Goal: Check status: Check status

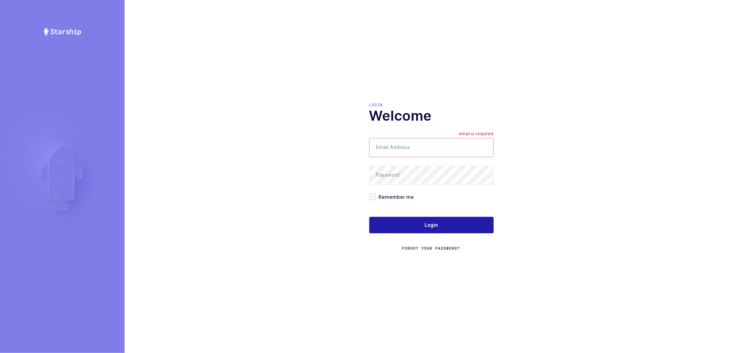
type input "nathan@janustrade.com"
click at [444, 226] on button "Login" at bounding box center [431, 225] width 125 height 17
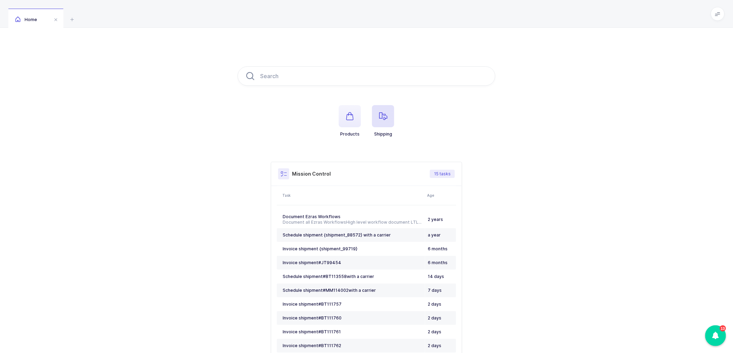
click at [383, 112] on span "button" at bounding box center [383, 116] width 22 height 22
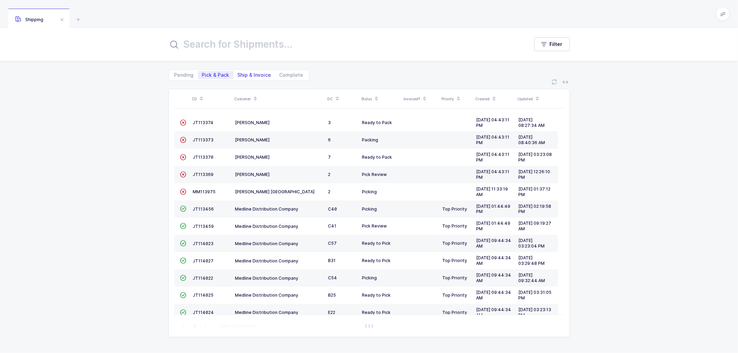
click at [257, 75] on span "Ship & Invoice" at bounding box center [255, 75] width 34 height 5
click at [238, 75] on input "Ship & Invoice" at bounding box center [236, 73] width 5 height 5
radio input "true"
radio input "false"
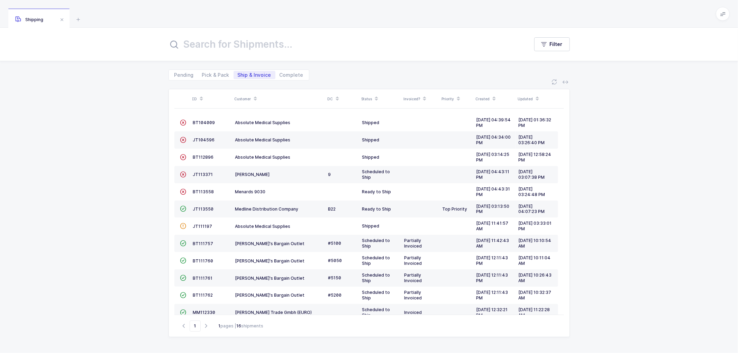
click at [257, 95] on span at bounding box center [255, 99] width 8 height 12
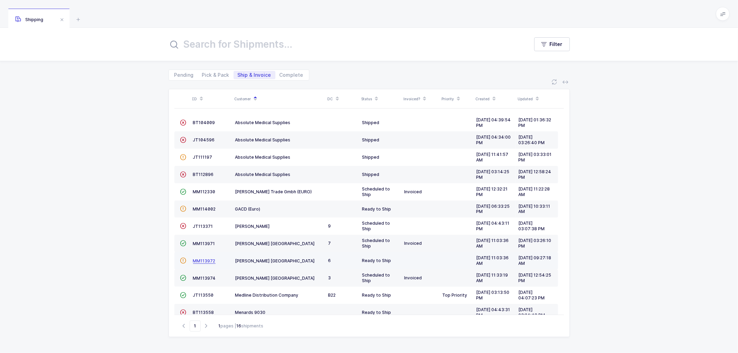
click at [201, 260] on span "MM113972" at bounding box center [204, 261] width 23 height 5
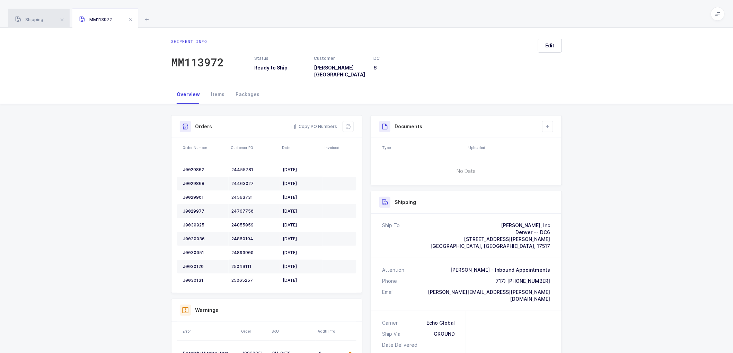
click at [43, 20] on span "Shipping" at bounding box center [29, 19] width 28 height 5
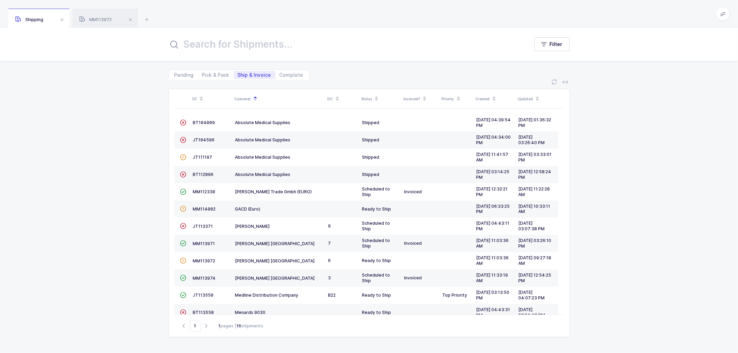
click at [634, 181] on div "ID Customer DC Status Invoiced? Priority Created Updated  BT104009 Absolute Me…" at bounding box center [369, 217] width 738 height 273
click at [203, 243] on span "MM113971" at bounding box center [204, 243] width 22 height 5
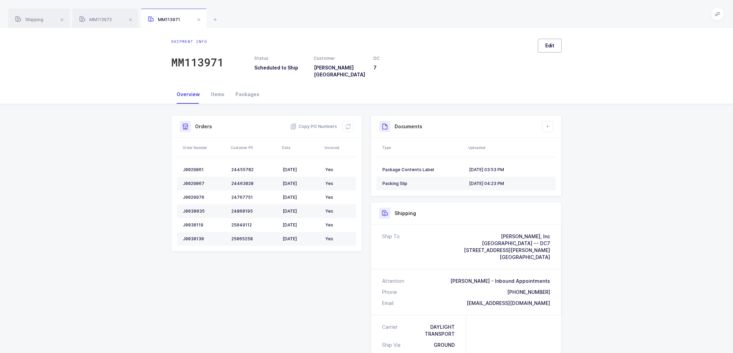
click at [549, 42] on span "Edit" at bounding box center [549, 45] width 9 height 7
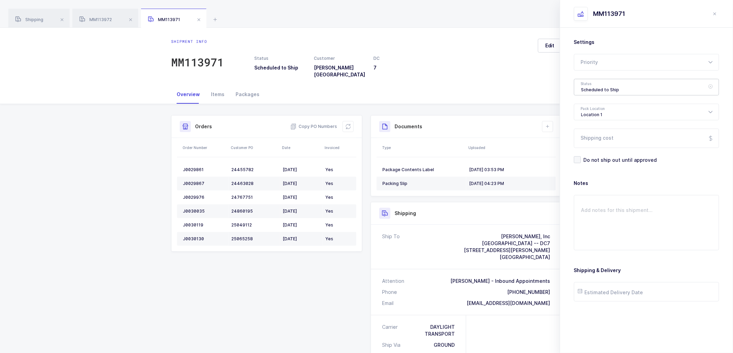
click at [593, 86] on div "Scheduled to Ship" at bounding box center [646, 87] width 145 height 17
click at [593, 139] on span "Shipped" at bounding box center [591, 140] width 20 height 6
type input "Shipped"
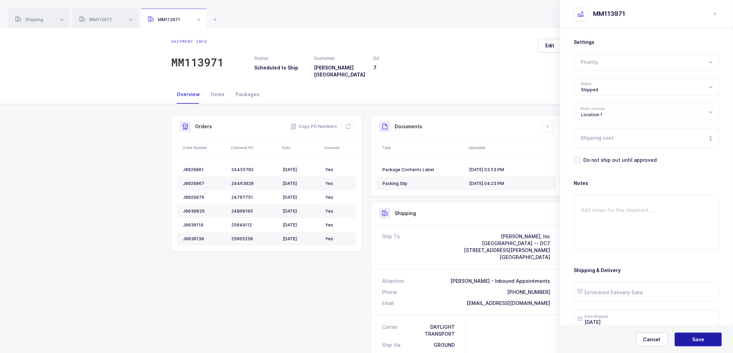
click at [691, 340] on button "Save" at bounding box center [697, 340] width 47 height 14
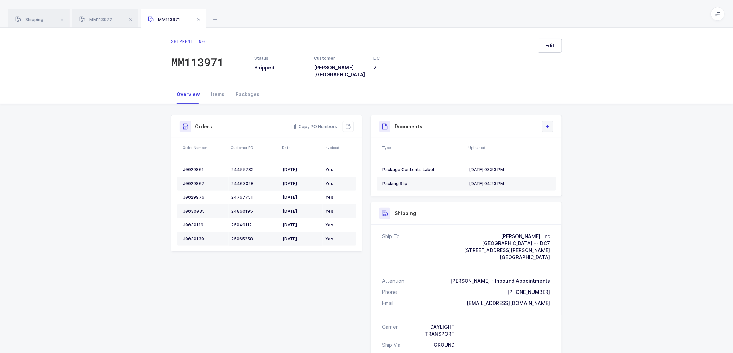
click at [552, 121] on button at bounding box center [547, 126] width 11 height 11
click at [562, 153] on li "Upload Document" at bounding box center [571, 152] width 52 height 11
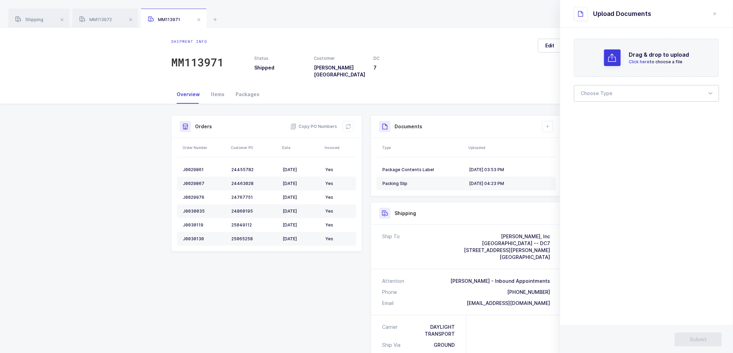
click at [592, 91] on div at bounding box center [646, 93] width 145 height 17
click at [604, 116] on span "Bill of Lading" at bounding box center [596, 115] width 31 height 6
type input "Bill of Lading"
click at [701, 339] on span "Submit" at bounding box center [698, 339] width 17 height 7
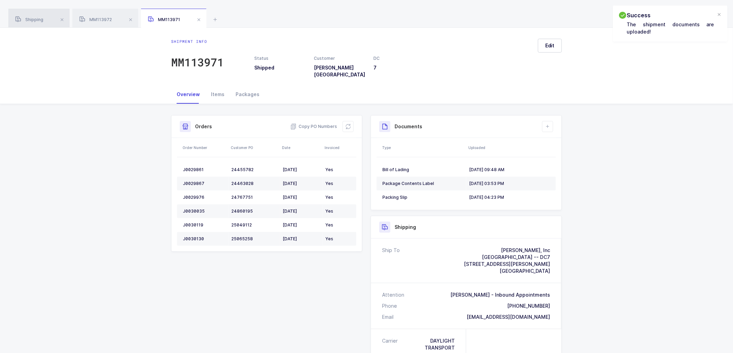
click at [38, 21] on span "Shipping" at bounding box center [29, 19] width 28 height 5
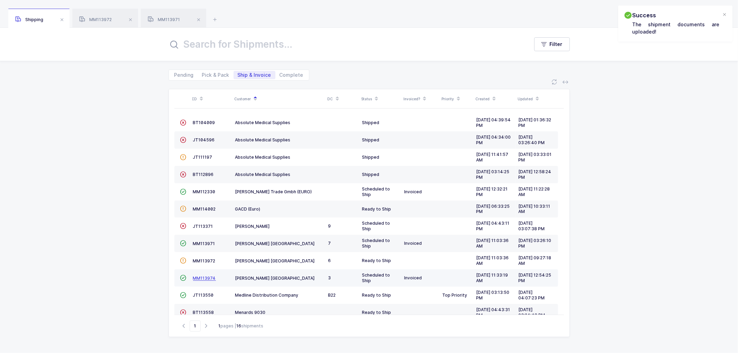
click at [203, 278] on span "MM113974" at bounding box center [204, 278] width 23 height 5
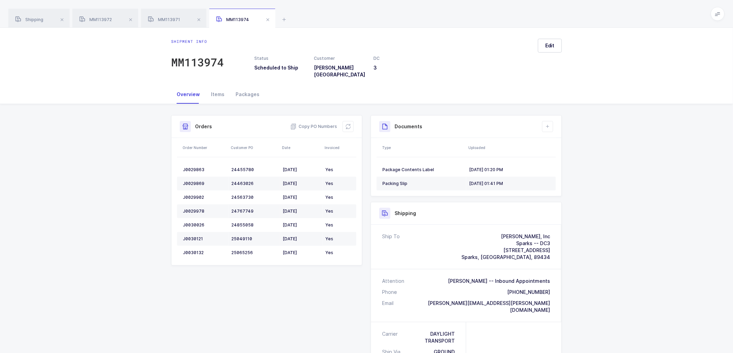
drag, startPoint x: 634, startPoint y: 190, endPoint x: 567, endPoint y: 258, distance: 95.2
click at [634, 191] on div "Shipment Info Shipment Number MM113974 Status Scheduled to Ship Customer [PERSO…" at bounding box center [366, 301] width 733 height 394
click at [553, 49] on span "Edit" at bounding box center [549, 45] width 9 height 7
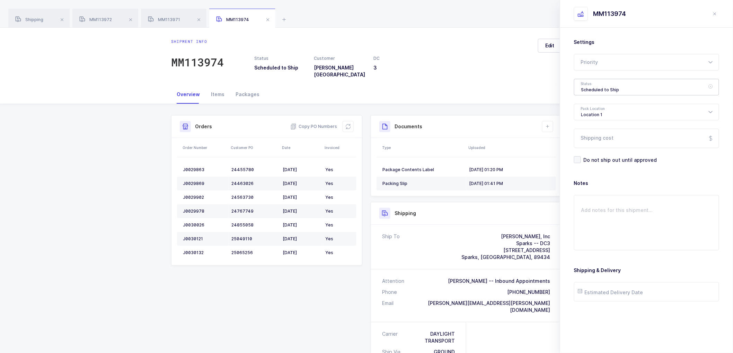
click at [590, 93] on div "Scheduled to Ship" at bounding box center [646, 87] width 145 height 17
click at [592, 142] on span "Shipped" at bounding box center [591, 140] width 20 height 6
type input "Shipped"
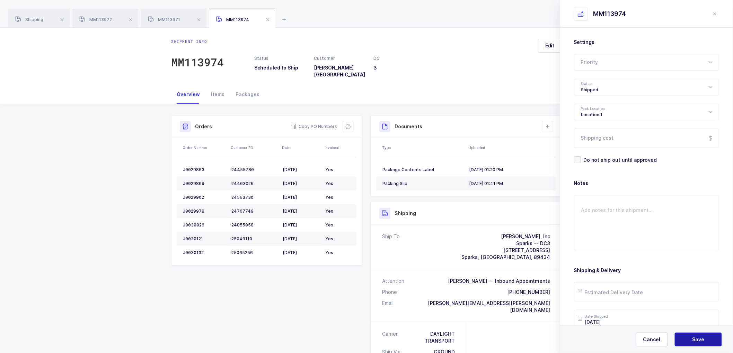
click at [685, 335] on button "Save" at bounding box center [697, 340] width 47 height 14
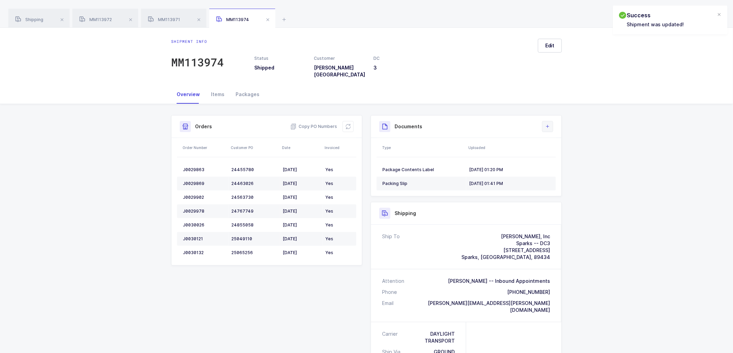
click at [546, 124] on icon at bounding box center [548, 127] width 6 height 6
drag, startPoint x: 568, startPoint y: 153, endPoint x: 573, endPoint y: 153, distance: 5.2
click at [568, 152] on li "Upload Document" at bounding box center [571, 152] width 52 height 11
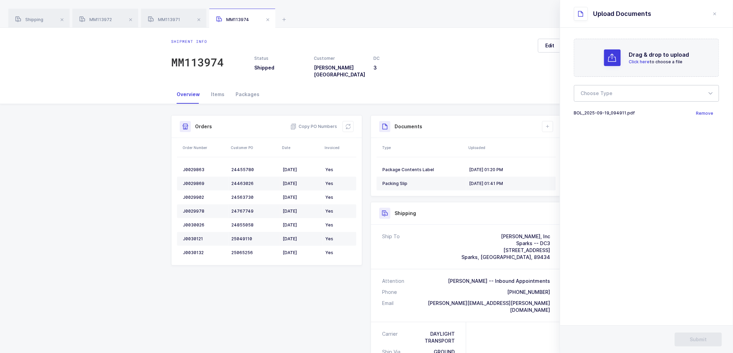
click at [609, 96] on div at bounding box center [646, 93] width 145 height 17
drag, startPoint x: 602, startPoint y: 111, endPoint x: 638, endPoint y: 122, distance: 37.9
click at [603, 111] on li "Bill of Lading" at bounding box center [649, 115] width 145 height 11
type input "Bill of Lading"
click at [699, 336] on span "Submit" at bounding box center [698, 339] width 17 height 7
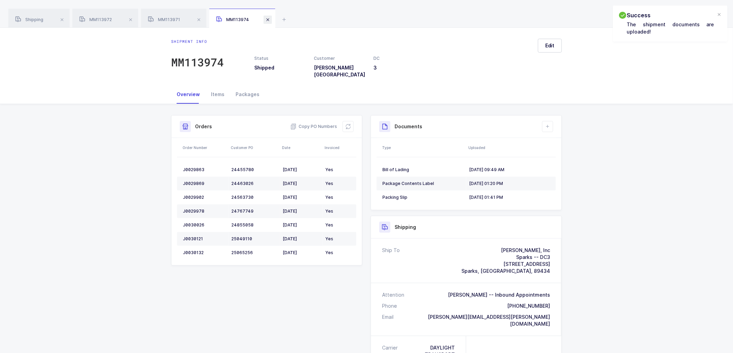
click at [271, 21] on div "MM113974" at bounding box center [242, 18] width 66 height 19
click at [267, 19] on span at bounding box center [267, 20] width 8 height 8
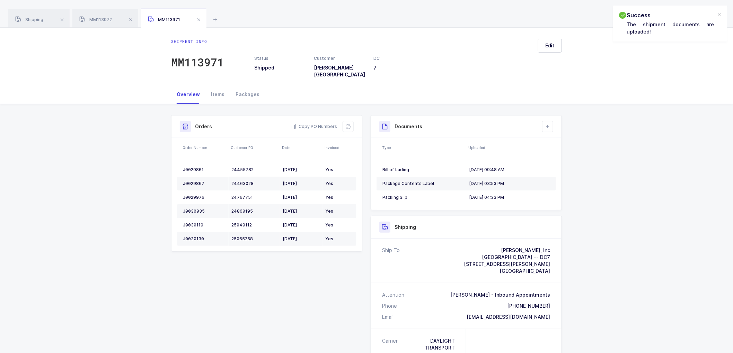
drag, startPoint x: 196, startPoint y: 19, endPoint x: 204, endPoint y: 18, distance: 8.1
click at [204, 18] on div "MM113971" at bounding box center [173, 18] width 65 height 19
click at [198, 18] on span at bounding box center [199, 20] width 8 height 8
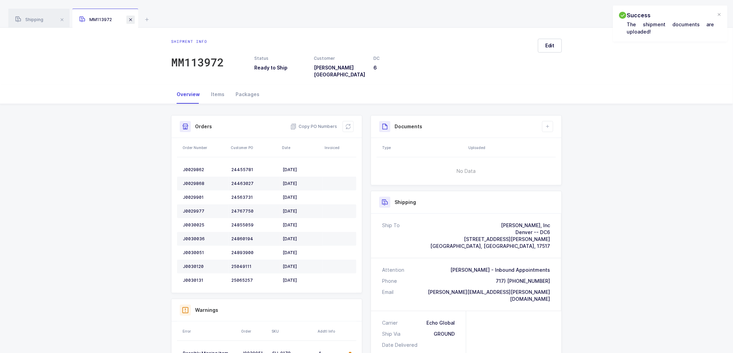
click at [133, 18] on span at bounding box center [130, 20] width 8 height 8
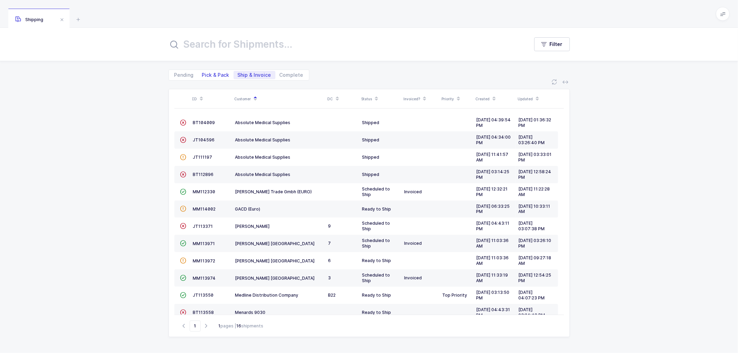
click at [213, 74] on span "Pick & Pack" at bounding box center [215, 75] width 27 height 5
click at [203, 74] on input "Pick & Pack" at bounding box center [200, 73] width 5 height 5
radio input "true"
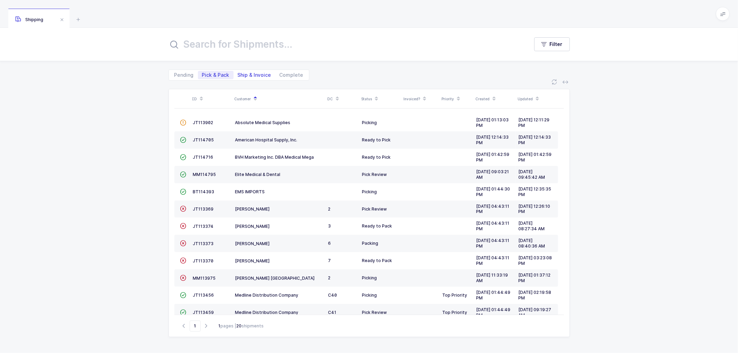
click at [246, 73] on span "Ship & Invoice" at bounding box center [255, 75] width 34 height 5
click at [238, 73] on input "Ship & Invoice" at bounding box center [236, 73] width 5 height 5
radio input "true"
radio input "false"
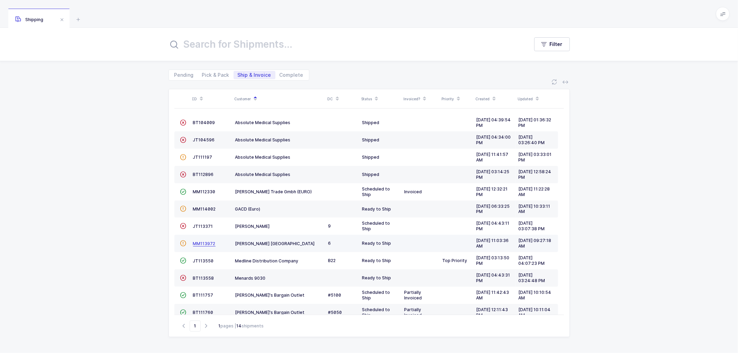
click at [203, 243] on span "MM113972" at bounding box center [204, 243] width 23 height 5
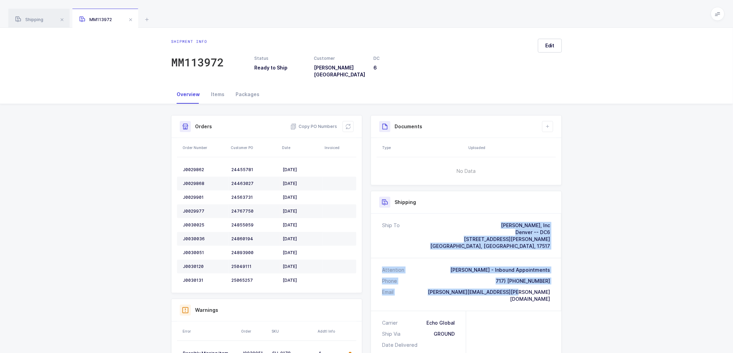
drag, startPoint x: 553, startPoint y: 290, endPoint x: 448, endPoint y: 218, distance: 127.8
click at [448, 218] on div "Ship To [PERSON_NAME], Inc [GEOGRAPHIC_DATA] -- DC6 [STREET_ADDRESS][PERSON_NAM…" at bounding box center [466, 262] width 190 height 97
copy div "[PERSON_NAME], Inc [GEOGRAPHIC_DATA] -- DC6 [STREET_ADDRESS][PERSON_NAME] Atten…"
drag, startPoint x: 625, startPoint y: 293, endPoint x: 575, endPoint y: 255, distance: 62.2
click at [624, 293] on div "Shipment Info Shipment Number MM113972 Status Ready to Ship Customer [PERSON_NA…" at bounding box center [366, 292] width 733 height 376
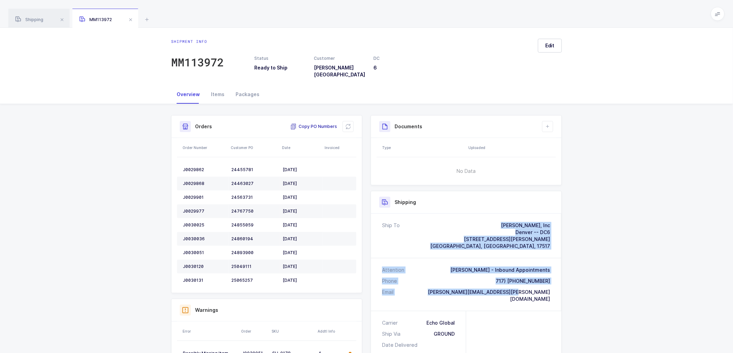
click at [318, 123] on span "Copy PO Numbers" at bounding box center [313, 126] width 47 height 7
click at [246, 88] on div "Packages" at bounding box center [247, 94] width 35 height 19
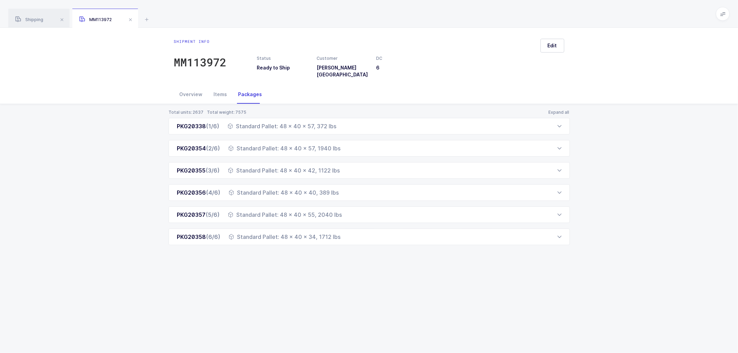
drag, startPoint x: 174, startPoint y: 122, endPoint x: 341, endPoint y: 257, distance: 215.2
click at [341, 257] on div "Total units: 2637 Total weight: 7575 Expand all PKG20338 (1/6) Standard Pallet:…" at bounding box center [369, 185] width 727 height 163
copy div "PKG20338 (1/6) Standard Pallet: 48 x 40 x 57, 372 lbs Order Number Customer PO …"
drag, startPoint x: 34, startPoint y: 20, endPoint x: 88, endPoint y: 21, distance: 54.0
click at [36, 19] on span "Shipping" at bounding box center [29, 19] width 28 height 5
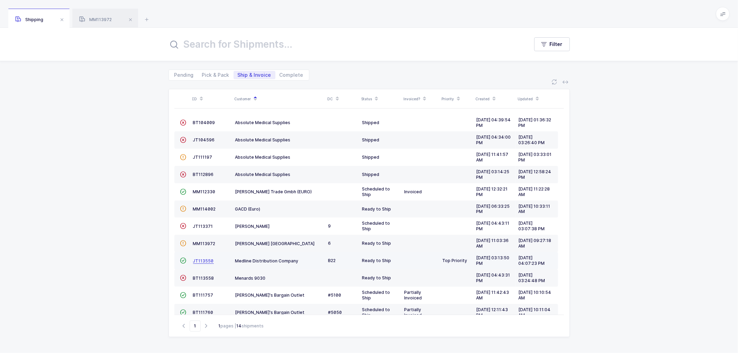
click at [200, 260] on span "JT113550" at bounding box center [203, 261] width 21 height 5
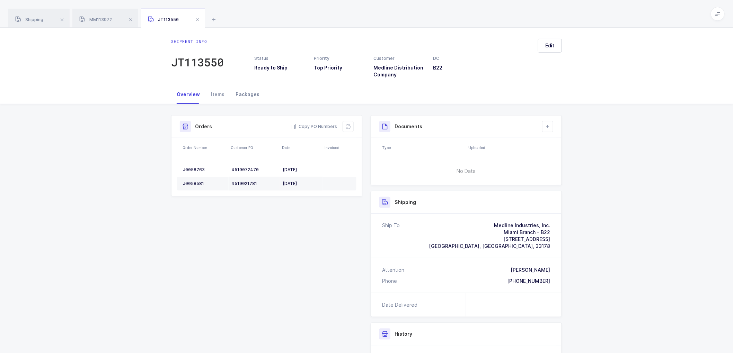
click at [245, 93] on div "Packages" at bounding box center [247, 94] width 35 height 19
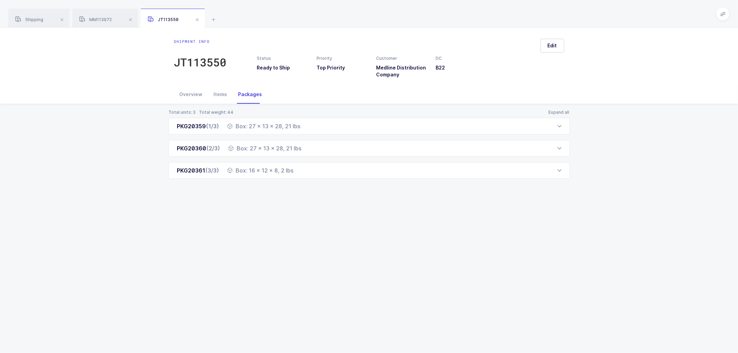
drag, startPoint x: 170, startPoint y: 124, endPoint x: 302, endPoint y: 188, distance: 145.8
click at [302, 188] on div "Total units: 3 Total weight: 44 Expand all PKG20359 (1/3) Box: 27 x 13 x 28, 21…" at bounding box center [369, 152] width 727 height 97
click at [270, 184] on div "Total units: 3 Total weight: 44 Expand all PKG20359 (1/3) Box: 27 x 13 x 28, 21…" at bounding box center [369, 152] width 727 height 97
click at [151, 131] on div "Total units: 3 Total weight: 44 Expand all PKG20359 (1/3) Box: 27 x 13 x 28, 21…" at bounding box center [369, 152] width 727 height 97
click at [152, 131] on div "Total units: 3 Total weight: 44 Expand all PKG20359 (1/3) Box: 27 x 13 x 28, 21…" at bounding box center [369, 152] width 727 height 97
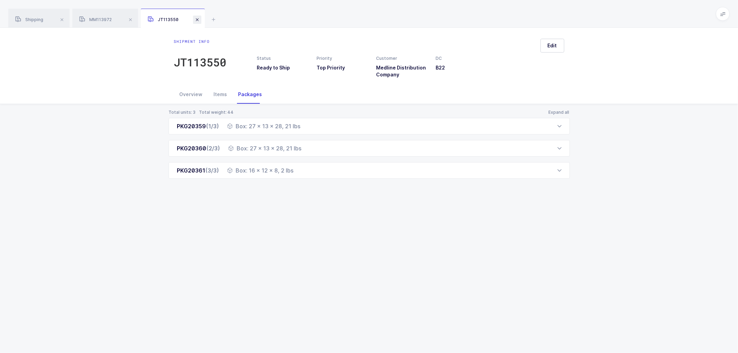
click at [198, 20] on span at bounding box center [197, 20] width 8 height 8
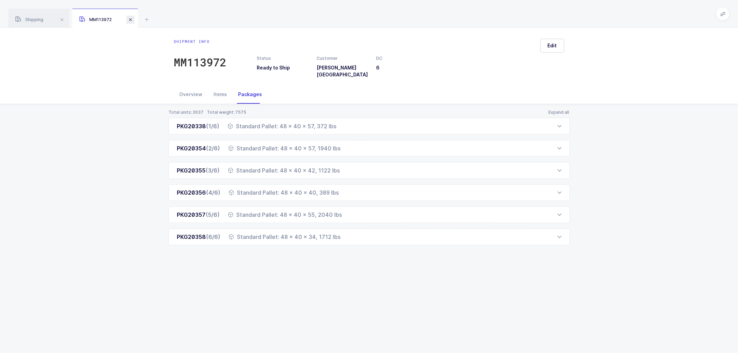
click at [129, 16] on span at bounding box center [130, 20] width 8 height 8
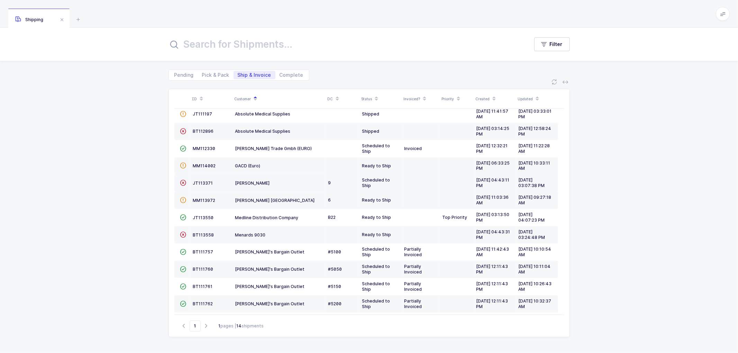
scroll to position [47, 0]
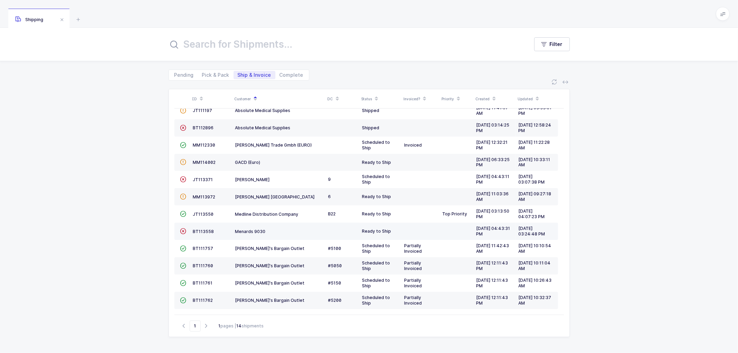
click at [285, 231] on div "Menards 9030" at bounding box center [279, 232] width 88 height 6
click at [137, 92] on div "ID Customer DC Status Invoiced? Priority Created Updated  BT104009 Absolute Me…" at bounding box center [369, 217] width 738 height 273
